Goal: Use online tool/utility: Utilize a website feature to perform a specific function

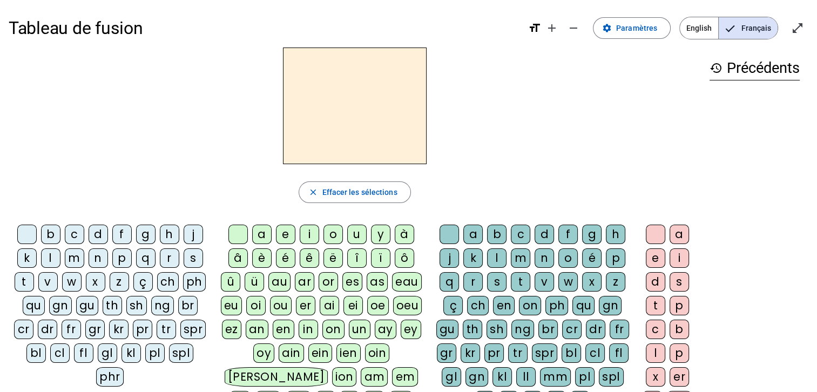
click at [120, 259] on div "p" at bounding box center [121, 257] width 19 height 19
click at [264, 233] on div "a" at bounding box center [261, 234] width 19 height 19
click at [479, 274] on div "r" at bounding box center [472, 281] width 19 height 19
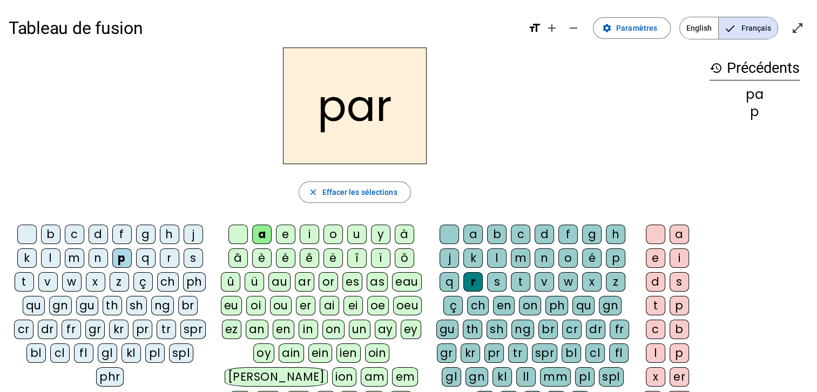
click at [75, 233] on div "c" at bounding box center [74, 234] width 19 height 19
click at [497, 254] on div "l" at bounding box center [496, 257] width 19 height 19
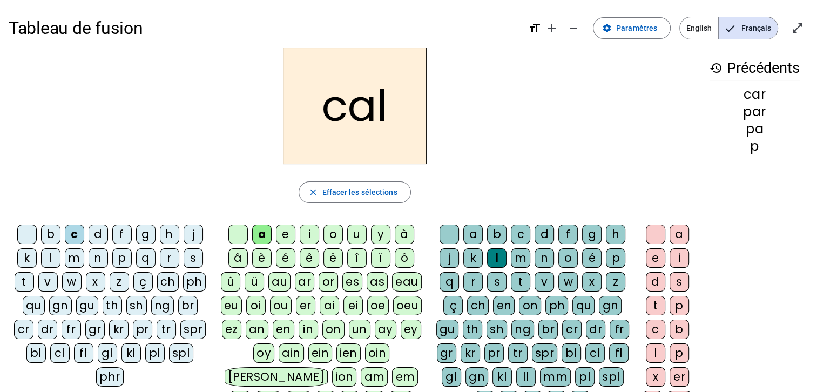
click at [50, 282] on div "v" at bounding box center [47, 281] width 19 height 19
click at [48, 235] on div "b" at bounding box center [50, 234] width 19 height 19
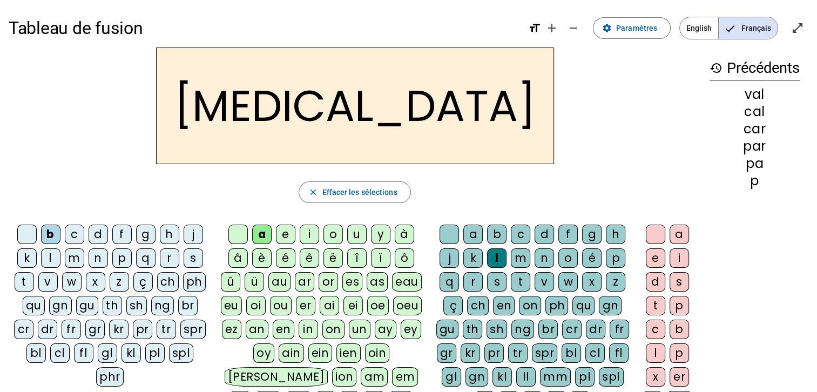
click at [521, 233] on div "c" at bounding box center [520, 234] width 19 height 19
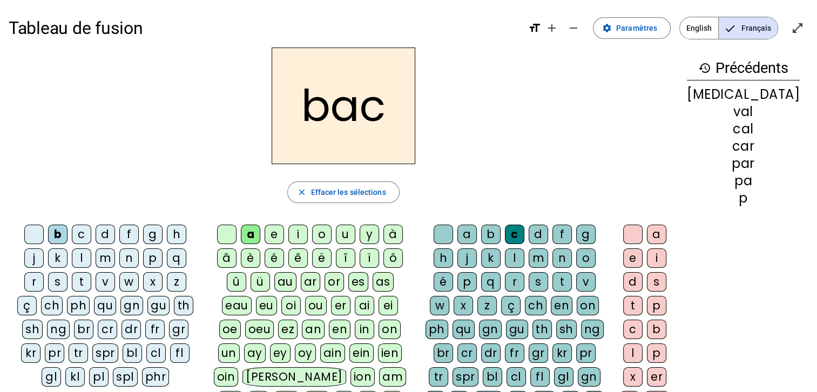
click at [68, 272] on div "s" at bounding box center [57, 281] width 19 height 19
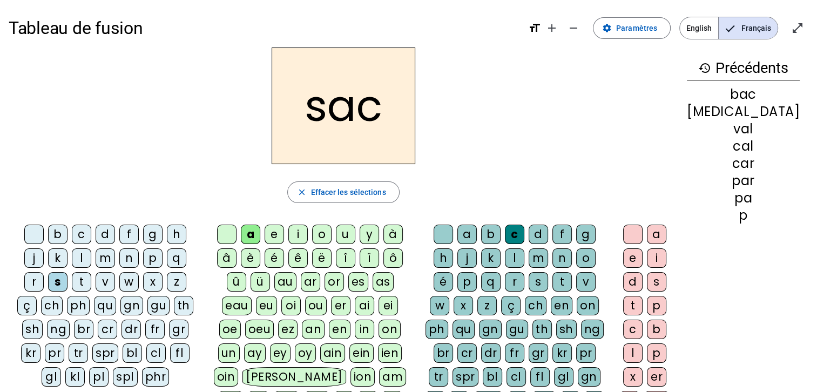
click at [505, 260] on div "l" at bounding box center [514, 257] width 19 height 19
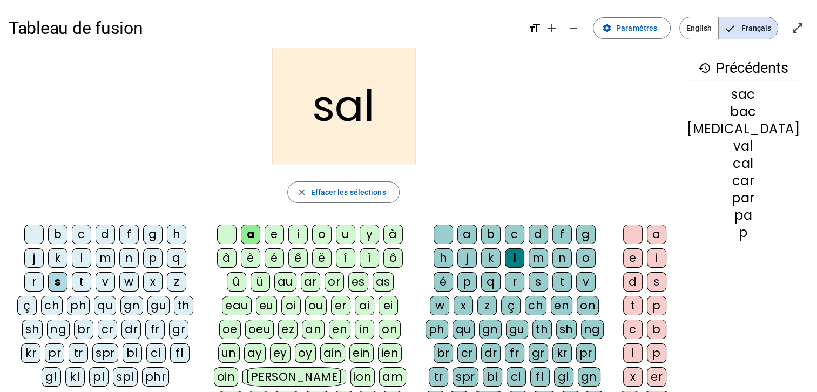
click at [448, 229] on div at bounding box center [443, 234] width 19 height 19
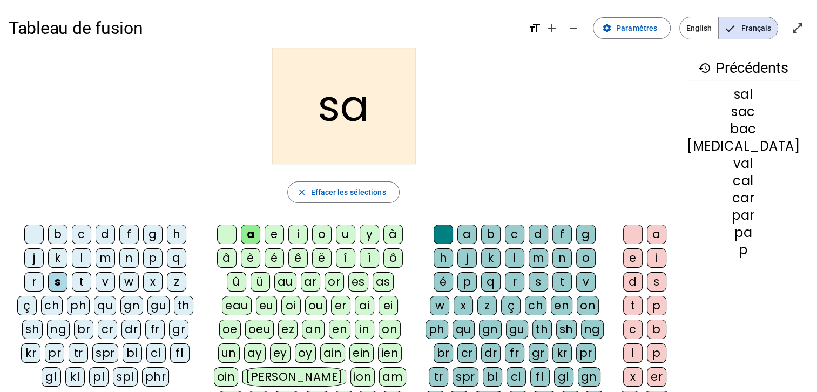
click at [355, 233] on div "u" at bounding box center [345, 234] width 19 height 19
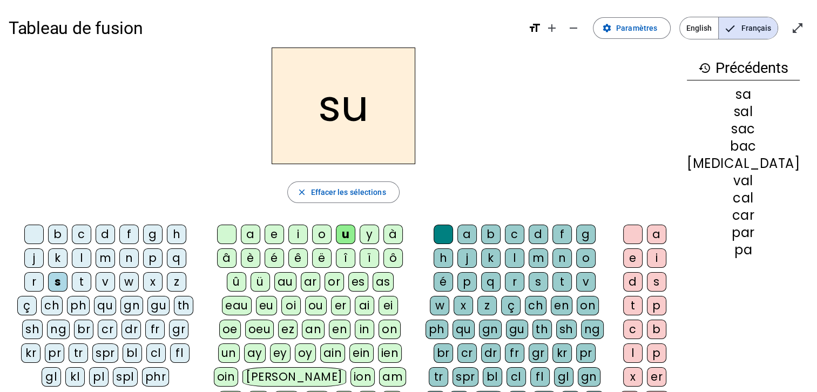
click at [505, 273] on div "r" at bounding box center [514, 281] width 19 height 19
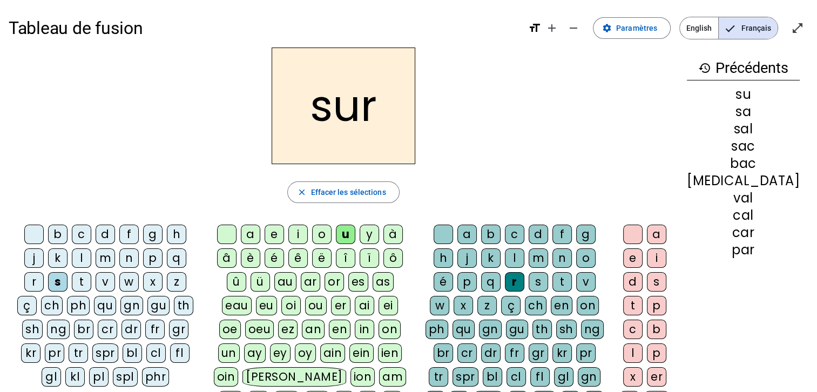
click at [96, 258] on div "m" at bounding box center [105, 257] width 19 height 19
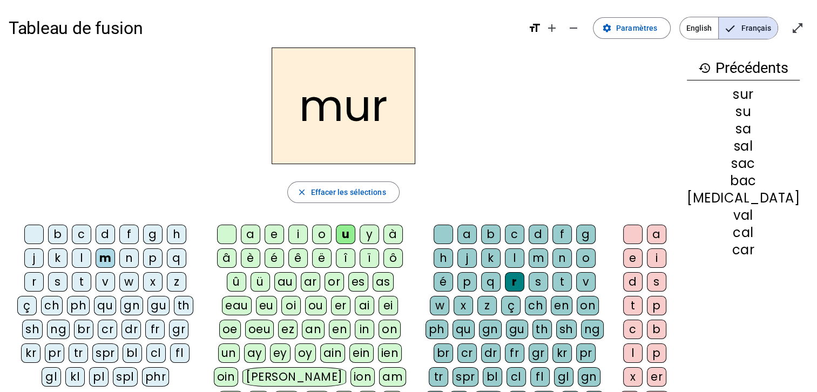
click at [97, 233] on div "d" at bounding box center [105, 234] width 19 height 19
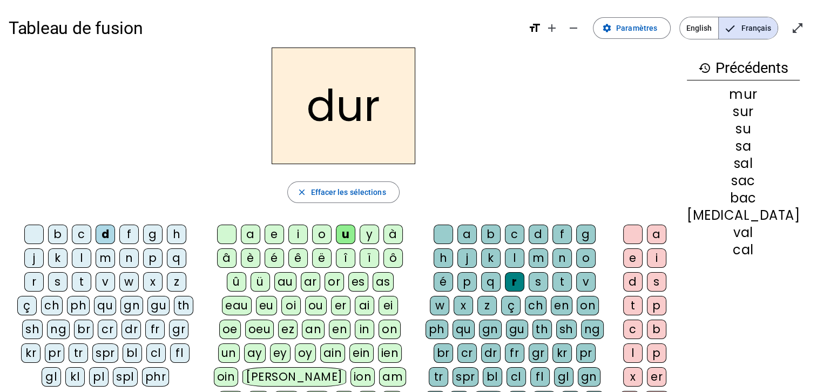
click at [143, 255] on div "p" at bounding box center [152, 257] width 19 height 19
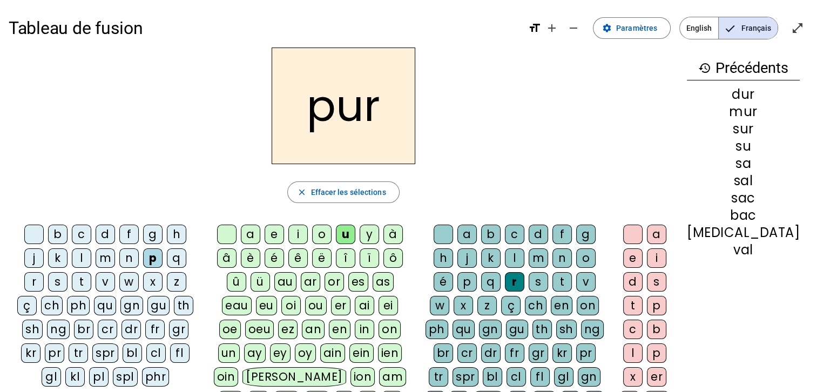
click at [99, 233] on div "d" at bounding box center [105, 234] width 19 height 19
